Goal: Transaction & Acquisition: Download file/media

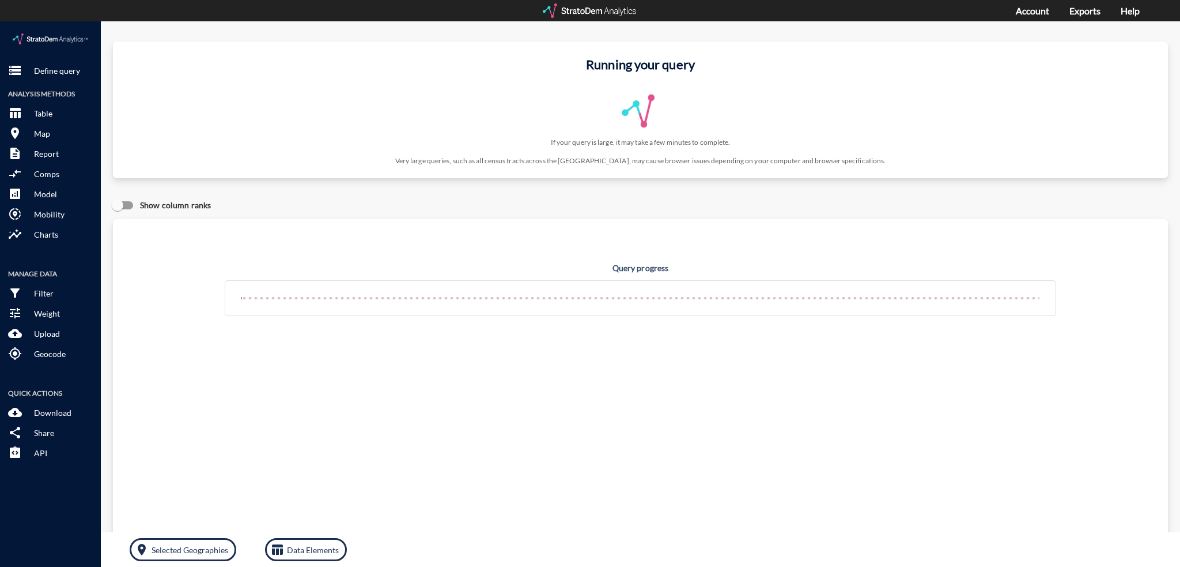
click div "storage Define query Analysis Methods table_chart Table room Map description Re…"
click p "Define query"
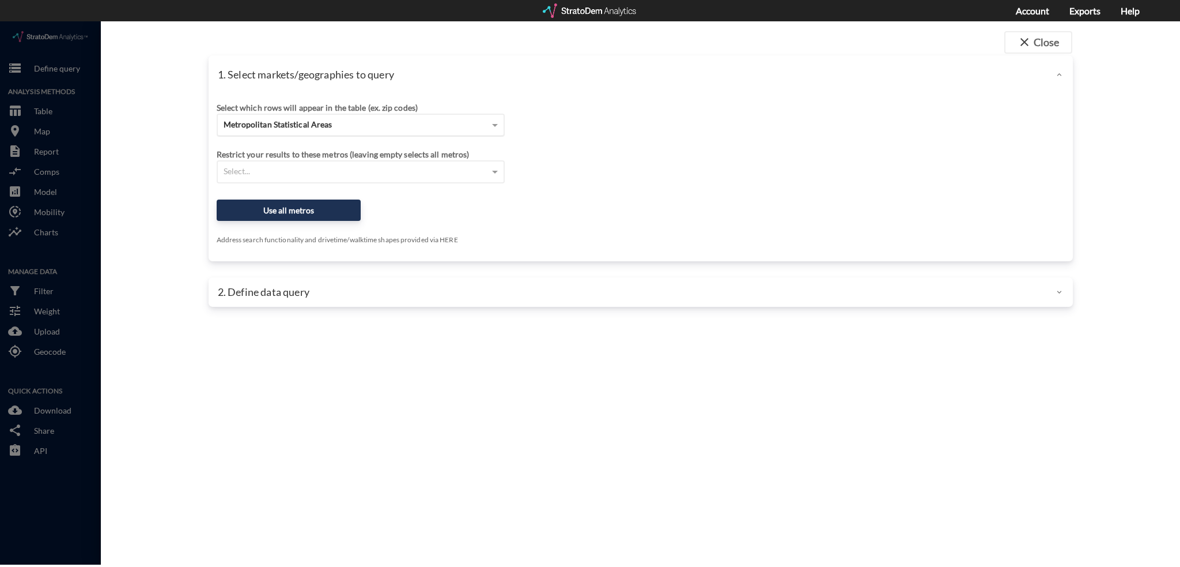
click span "Metropolitan Statistical Areas"
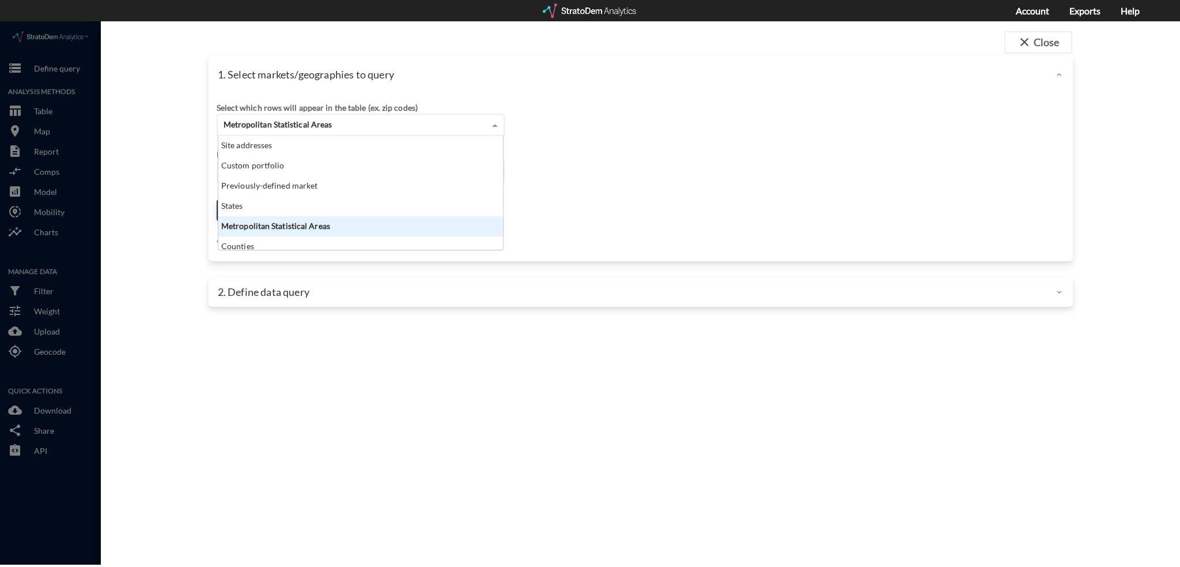
scroll to position [105, 278]
drag, startPoint x: 309, startPoint y: 76, endPoint x: 300, endPoint y: 107, distance: 32.9
click div "Select which rows will appear in the table (ex. zip codes) Metropolitan Statist…"
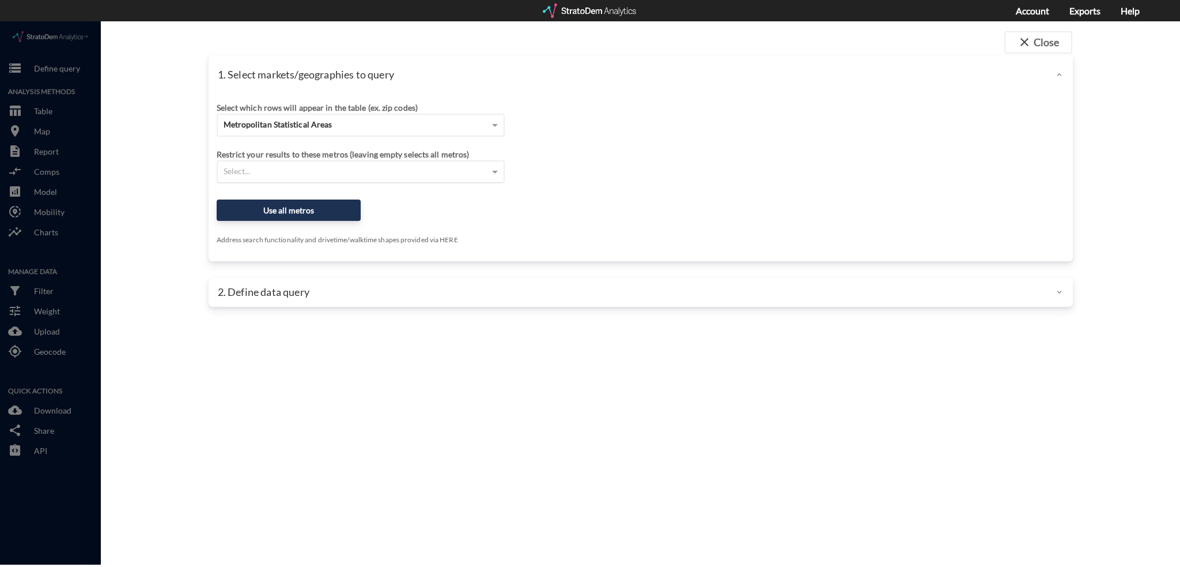
click div "Select..."
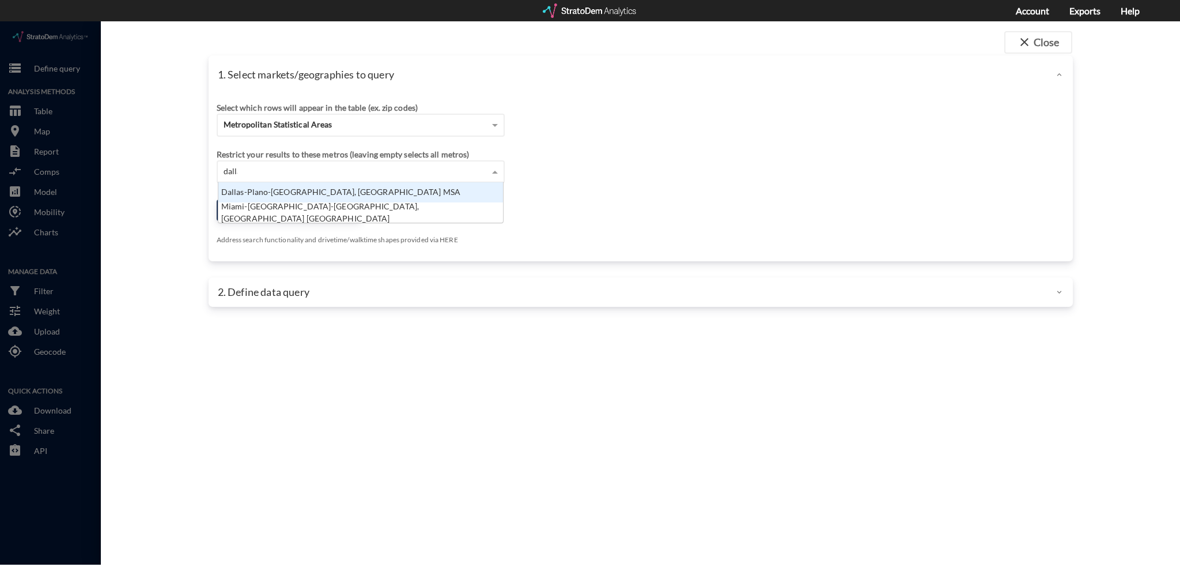
scroll to position [12, 278]
type input "dallas"
click div "Dallas-Plano-[GEOGRAPHIC_DATA], [GEOGRAPHIC_DATA] MSA"
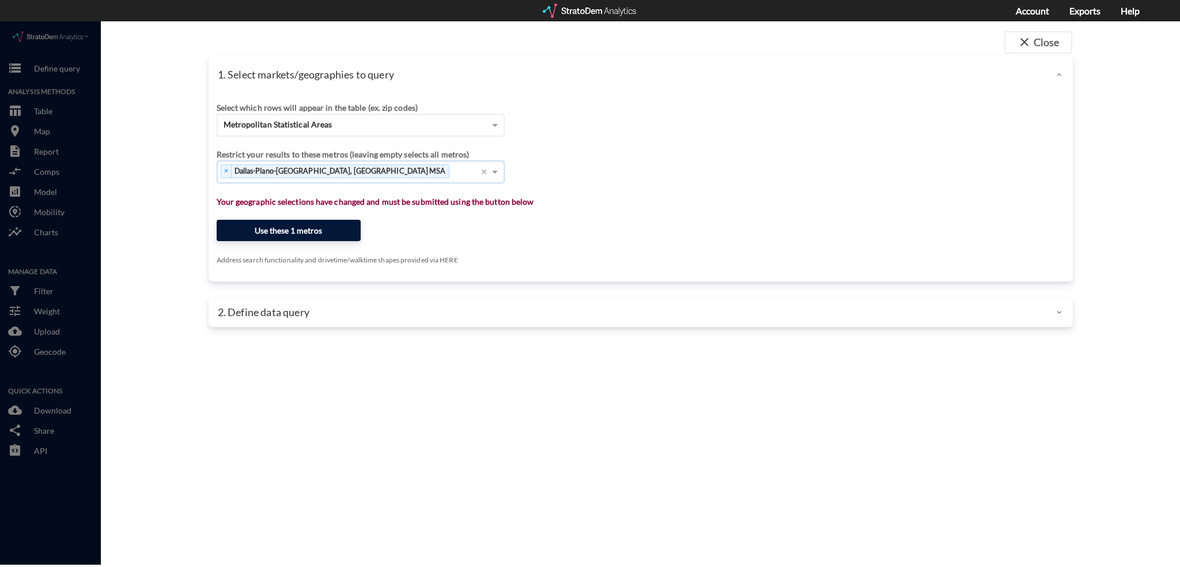
click button "Use these 1 metros"
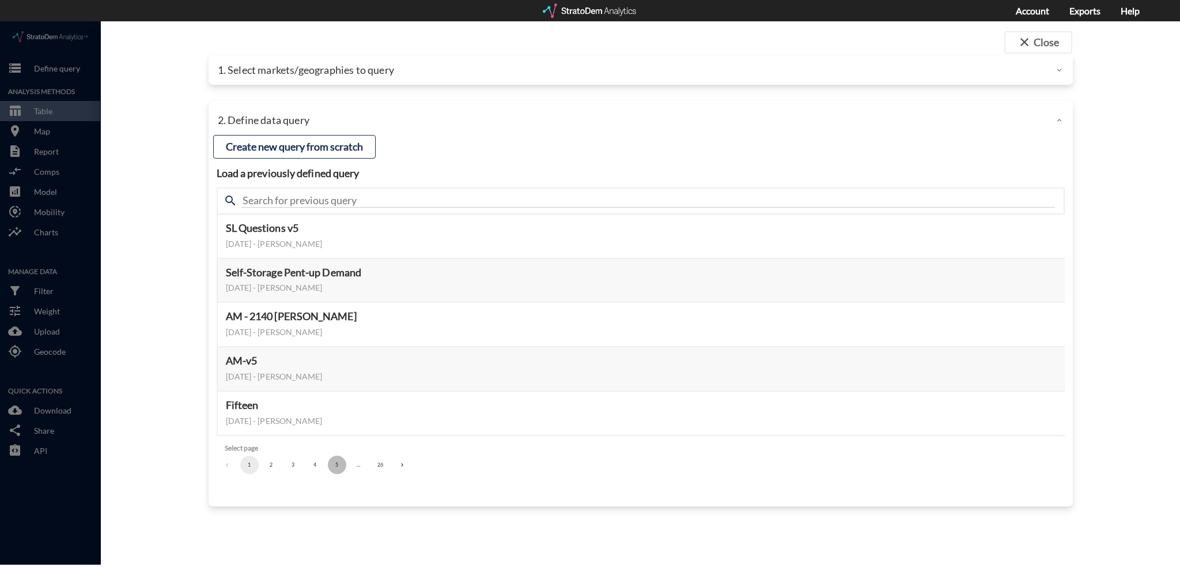
click button "5"
click button "7"
click button "8"
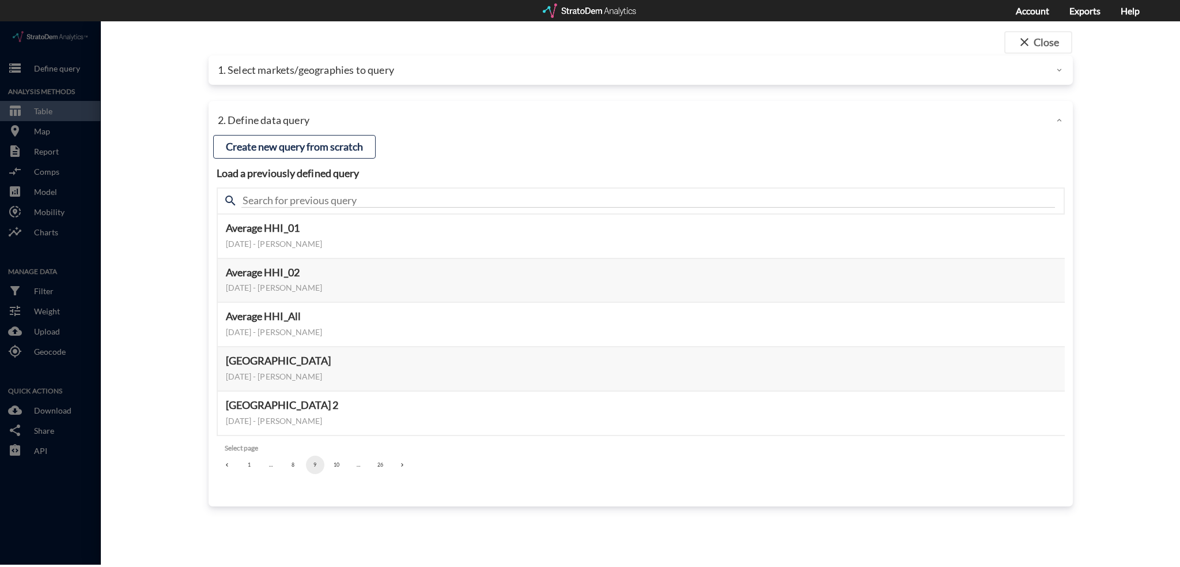
click button "10"
click button "11"
click button "12"
click button "13"
click button "14"
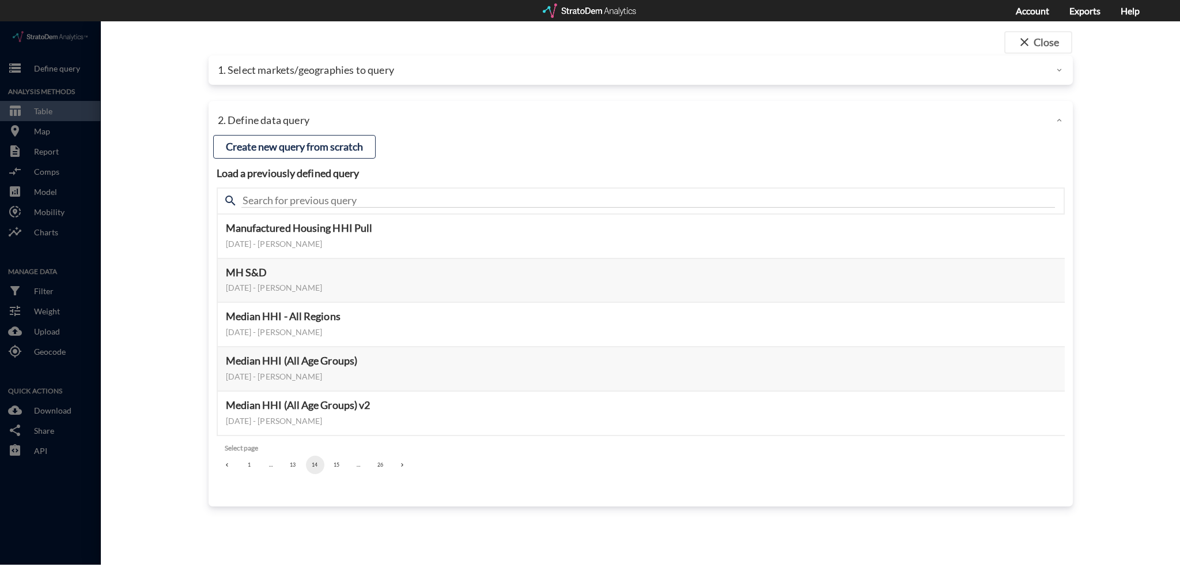
click button "15"
click button "Select this query"
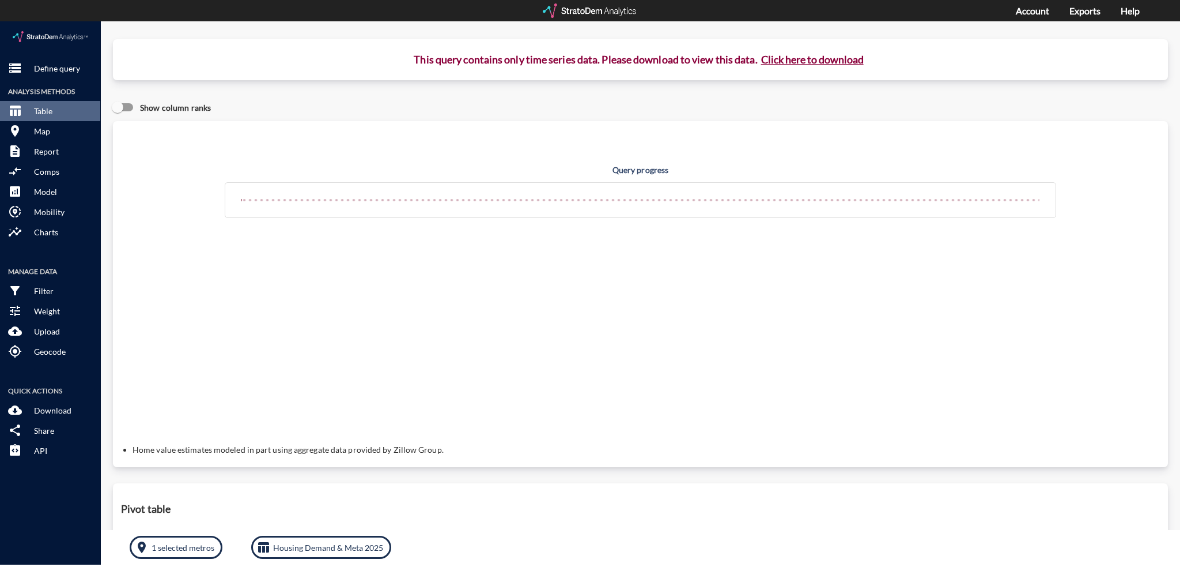
drag, startPoint x: 463, startPoint y: 25, endPoint x: 288, endPoint y: 44, distance: 176.2
click p "This query contains only time series data. Please download to view this data. C…"
click button "Click here to download"
click p "This query contains only time series data. Please download to view this data. C…"
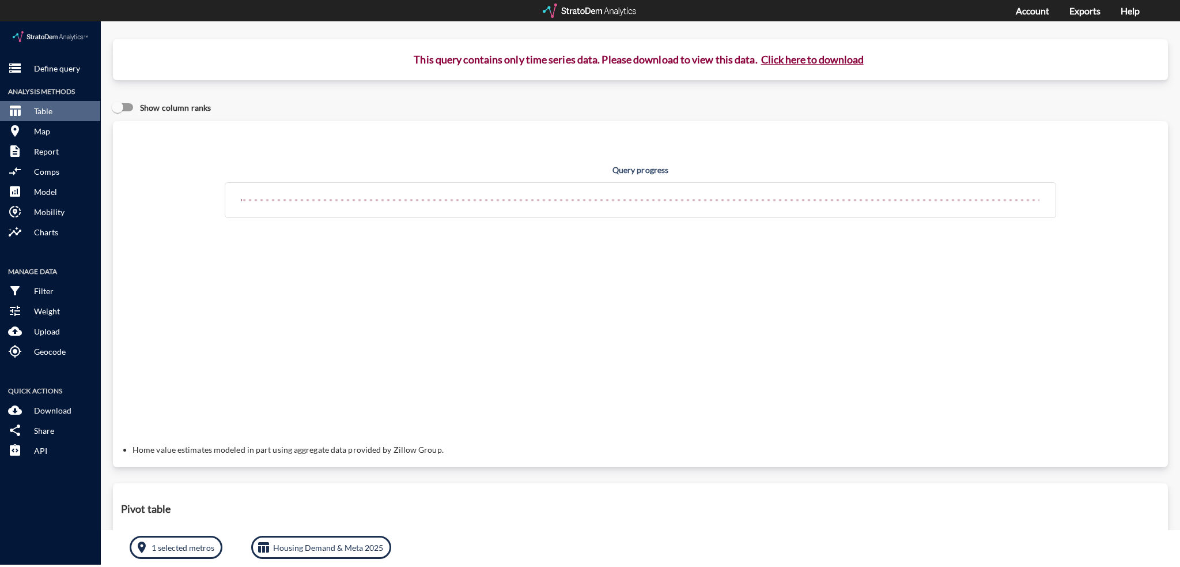
click button "Click here to download"
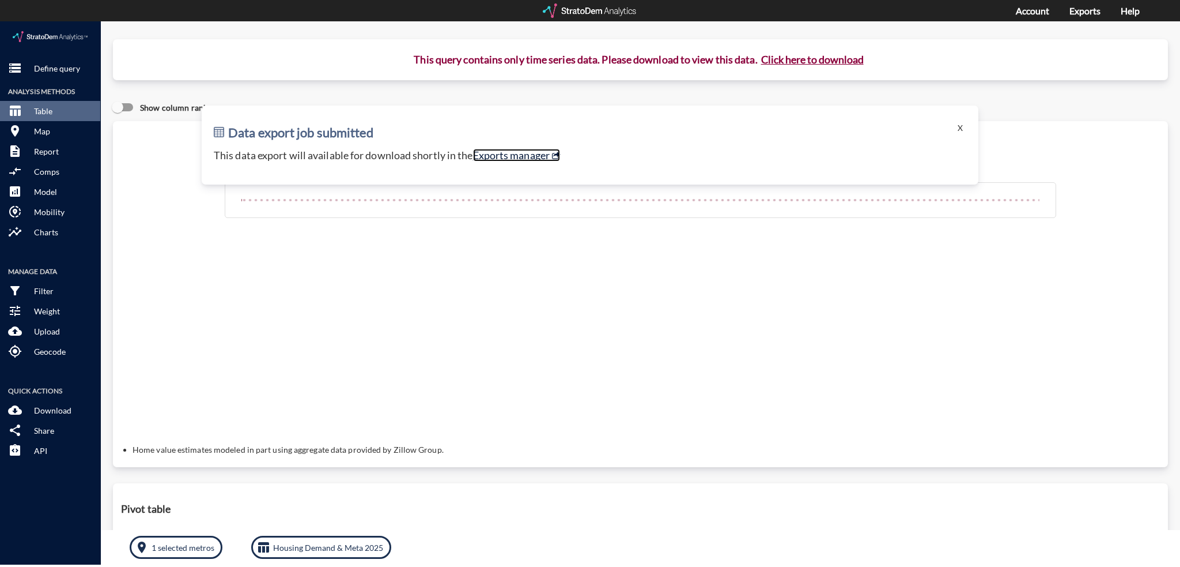
click link "Exports manager"
